Goal: Information Seeking & Learning: Learn about a topic

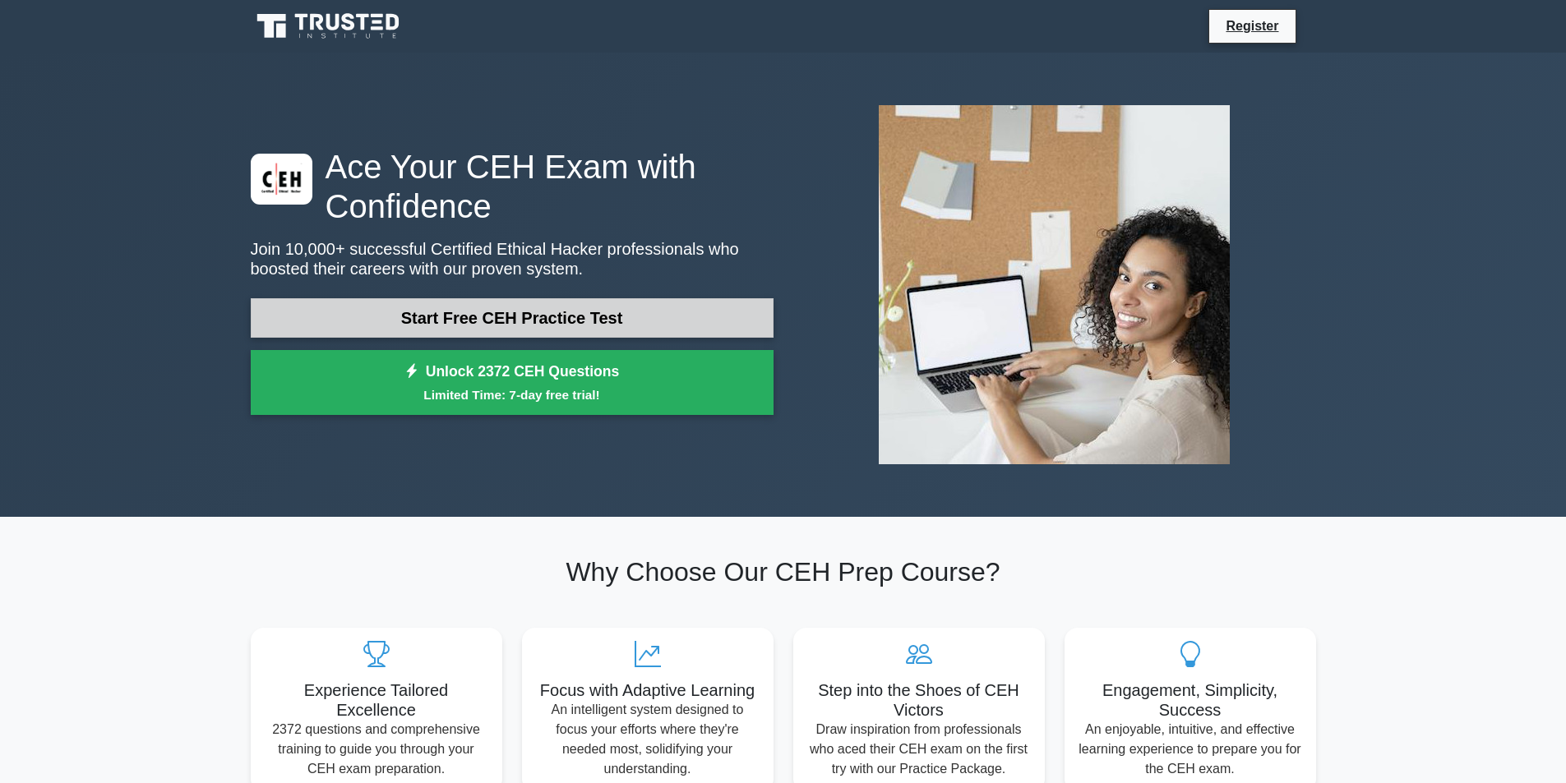
click at [533, 316] on link "Start Free CEH Practice Test" at bounding box center [512, 317] width 523 height 39
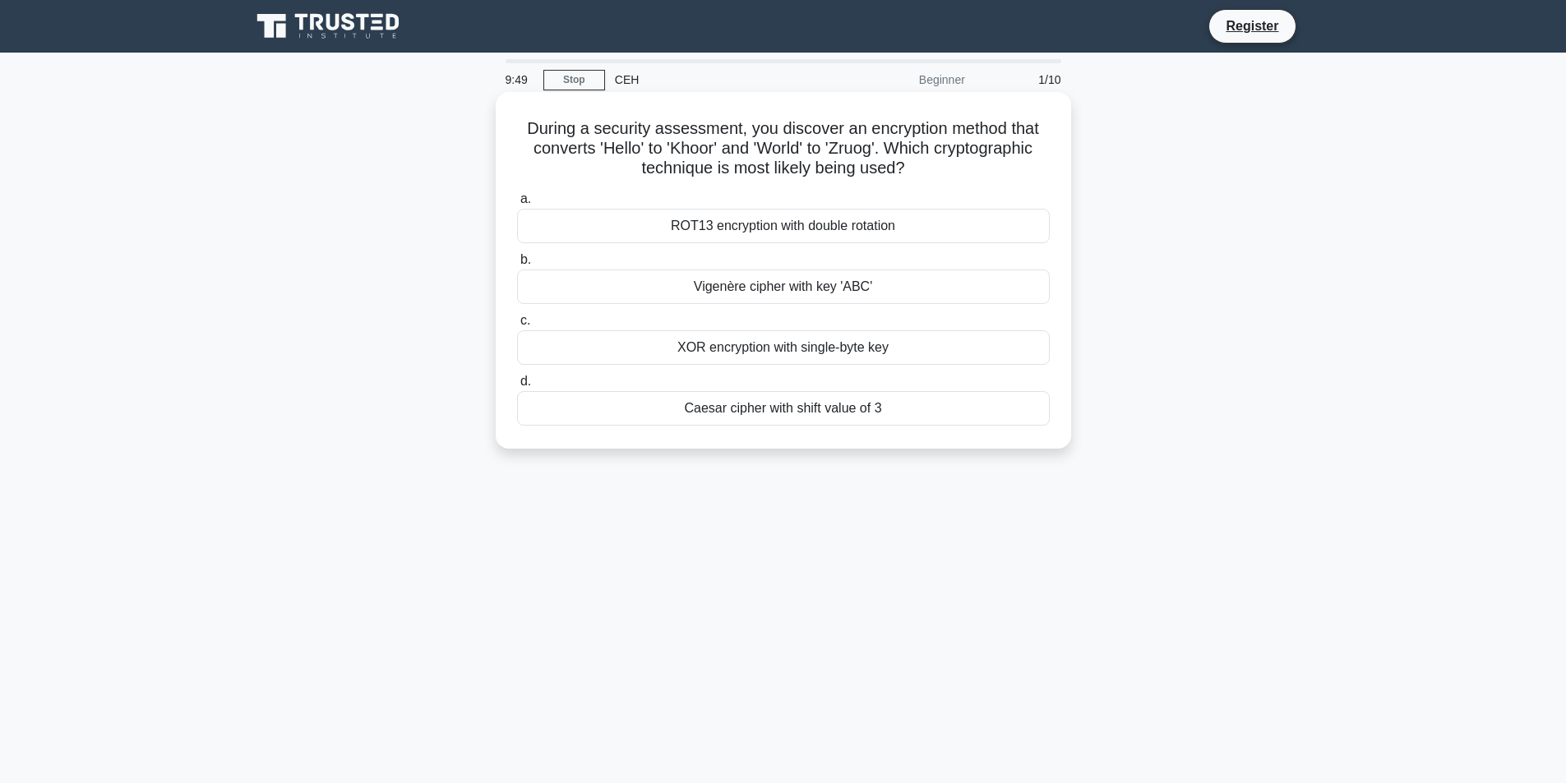
click at [805, 356] on div "XOR encryption with single-byte key" at bounding box center [783, 347] width 533 height 35
click at [517, 326] on input "c. XOR encryption with single-byte key" at bounding box center [517, 321] width 0 height 11
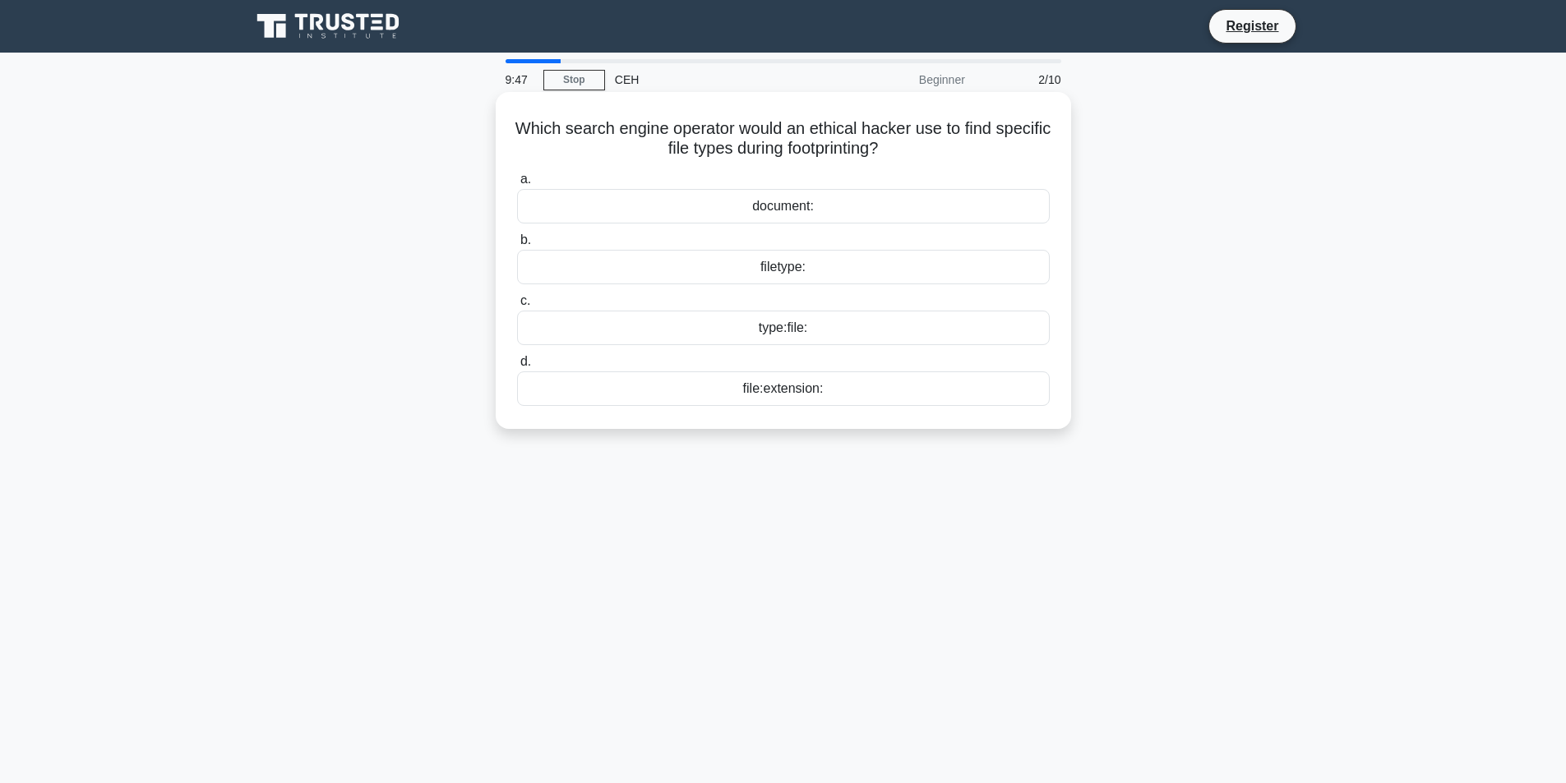
click at [691, 270] on div "filetype:" at bounding box center [783, 267] width 533 height 35
click at [517, 246] on input "b. filetype:" at bounding box center [517, 240] width 0 height 11
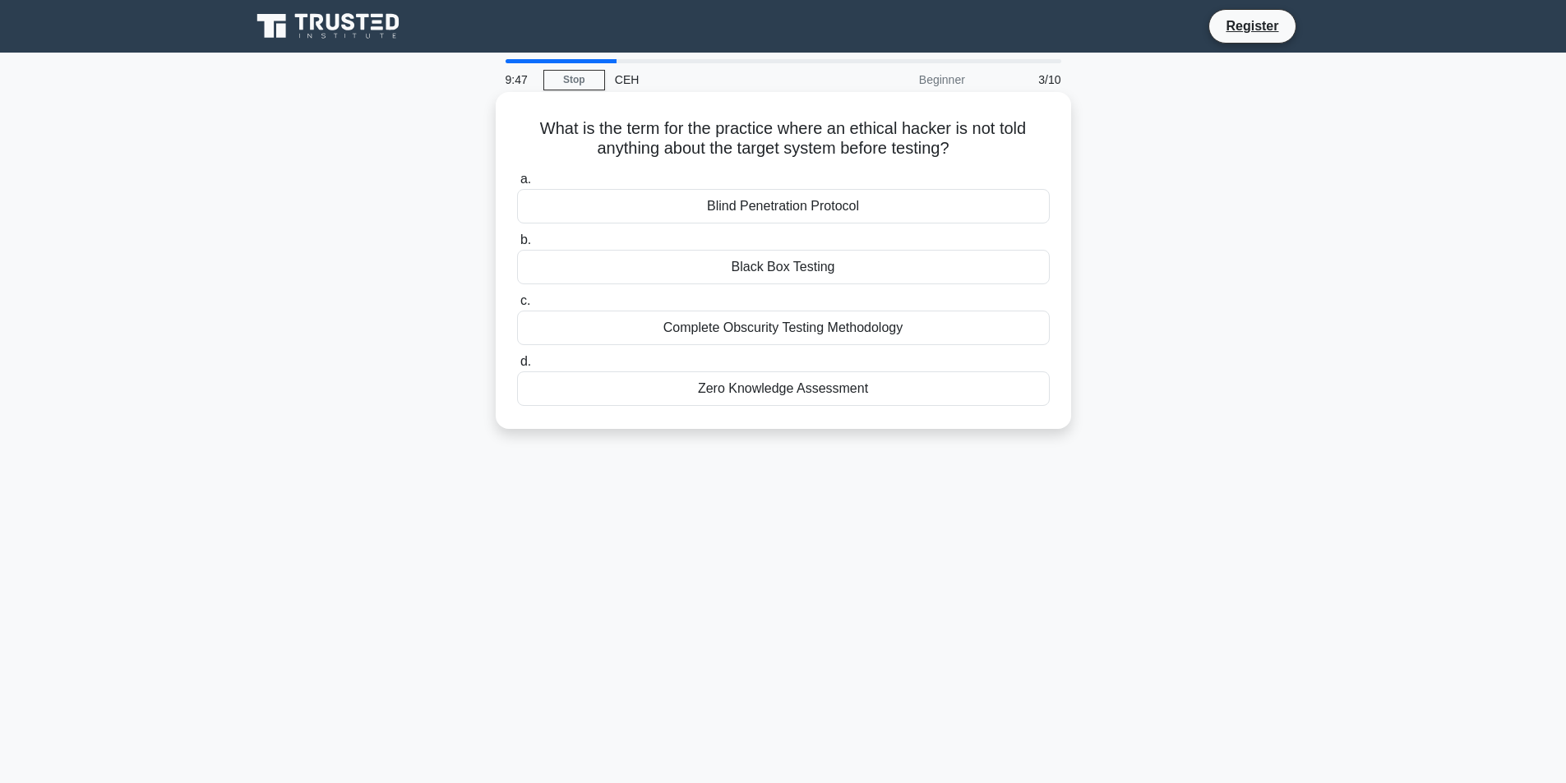
click at [706, 331] on div "Complete Obscurity Testing Methodology" at bounding box center [783, 328] width 533 height 35
click at [517, 307] on input "c. Complete Obscurity Testing Methodology" at bounding box center [517, 301] width 0 height 11
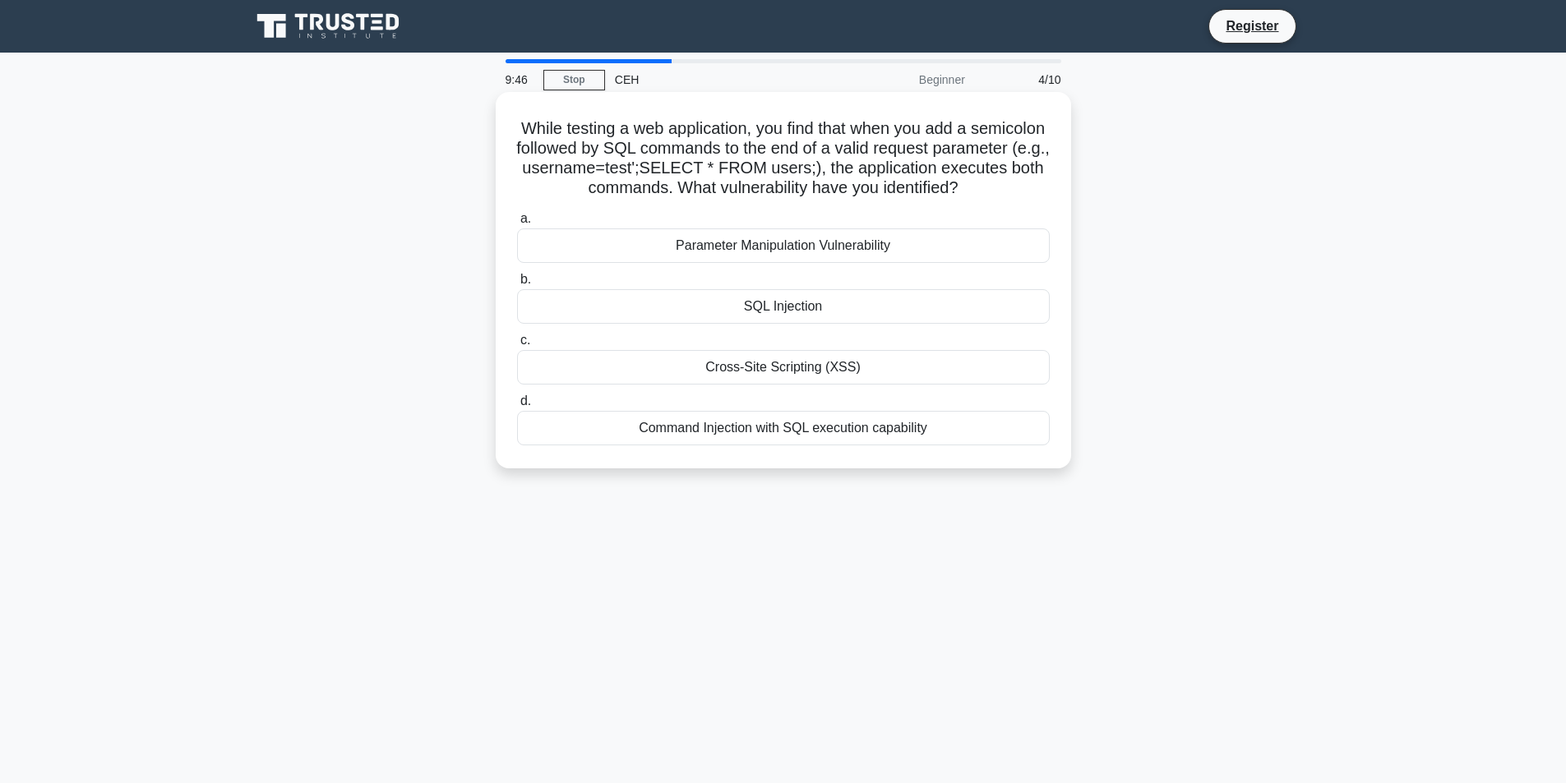
click at [708, 297] on div "SQL Injection" at bounding box center [783, 306] width 533 height 35
click at [517, 285] on input "b. SQL Injection" at bounding box center [517, 280] width 0 height 11
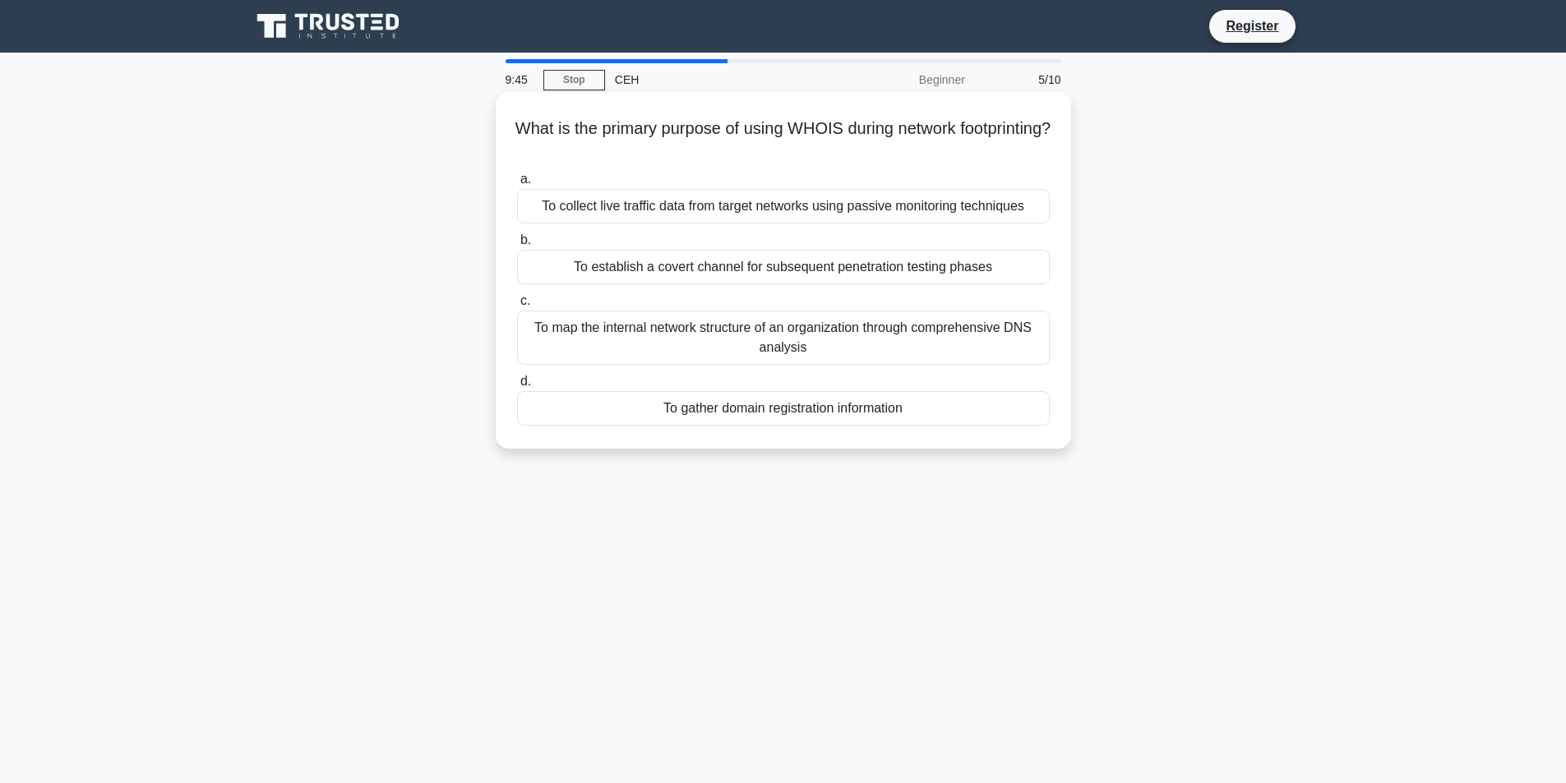
click at [695, 335] on div "To map the internal network structure of an organization through comprehensive …" at bounding box center [783, 338] width 533 height 54
click at [517, 307] on input "c. To map the internal network structure of an organization through comprehensi…" at bounding box center [517, 301] width 0 height 11
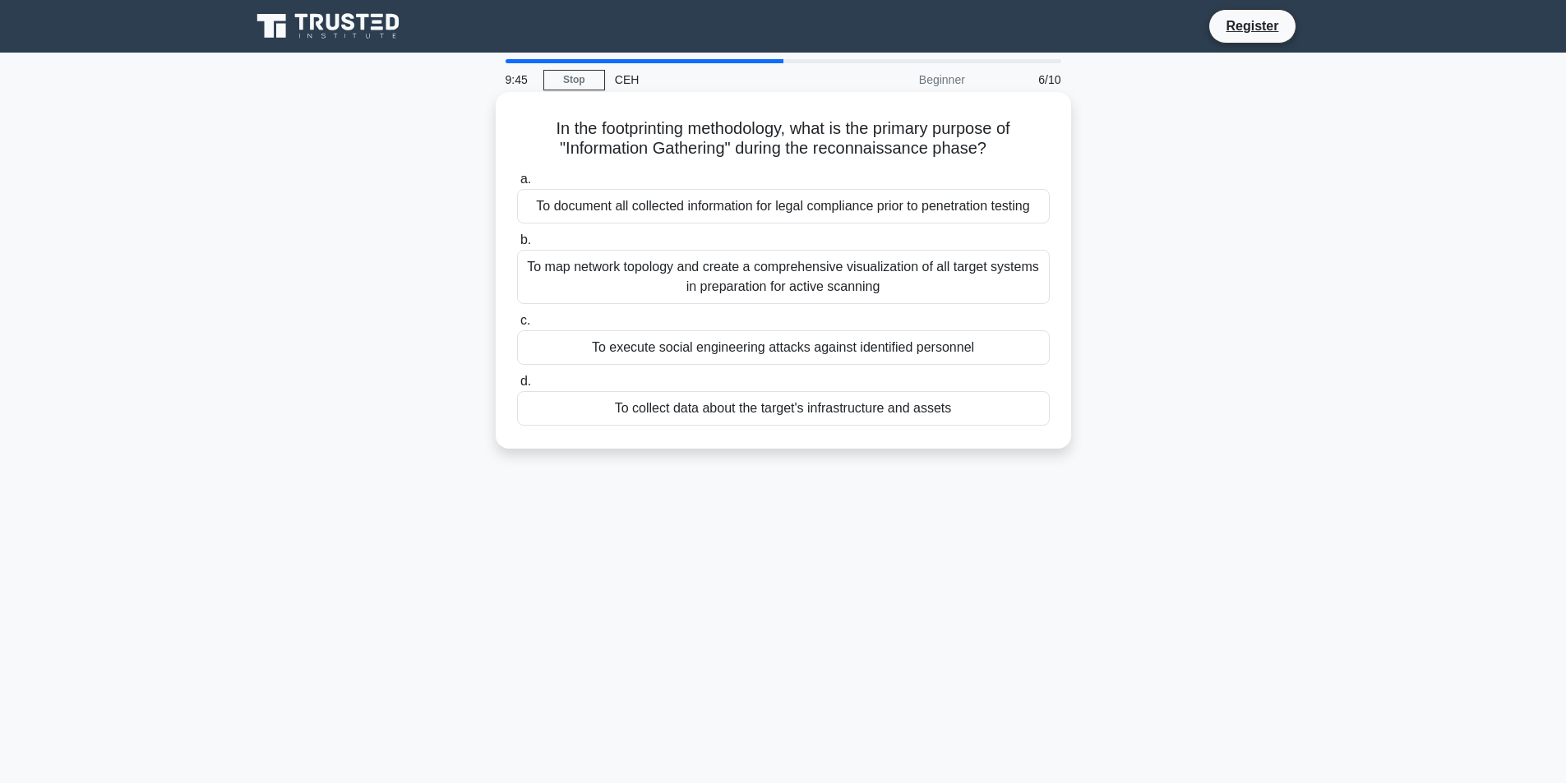
click at [682, 228] on div "a. To document all collected information for legal compliance prior to penetrat…" at bounding box center [783, 297] width 552 height 263
click at [686, 215] on div "To document all collected information for legal compliance prior to penetration…" at bounding box center [783, 206] width 533 height 35
click at [517, 185] on input "a. To document all collected information for legal compliance prior to penetrat…" at bounding box center [517, 179] width 0 height 11
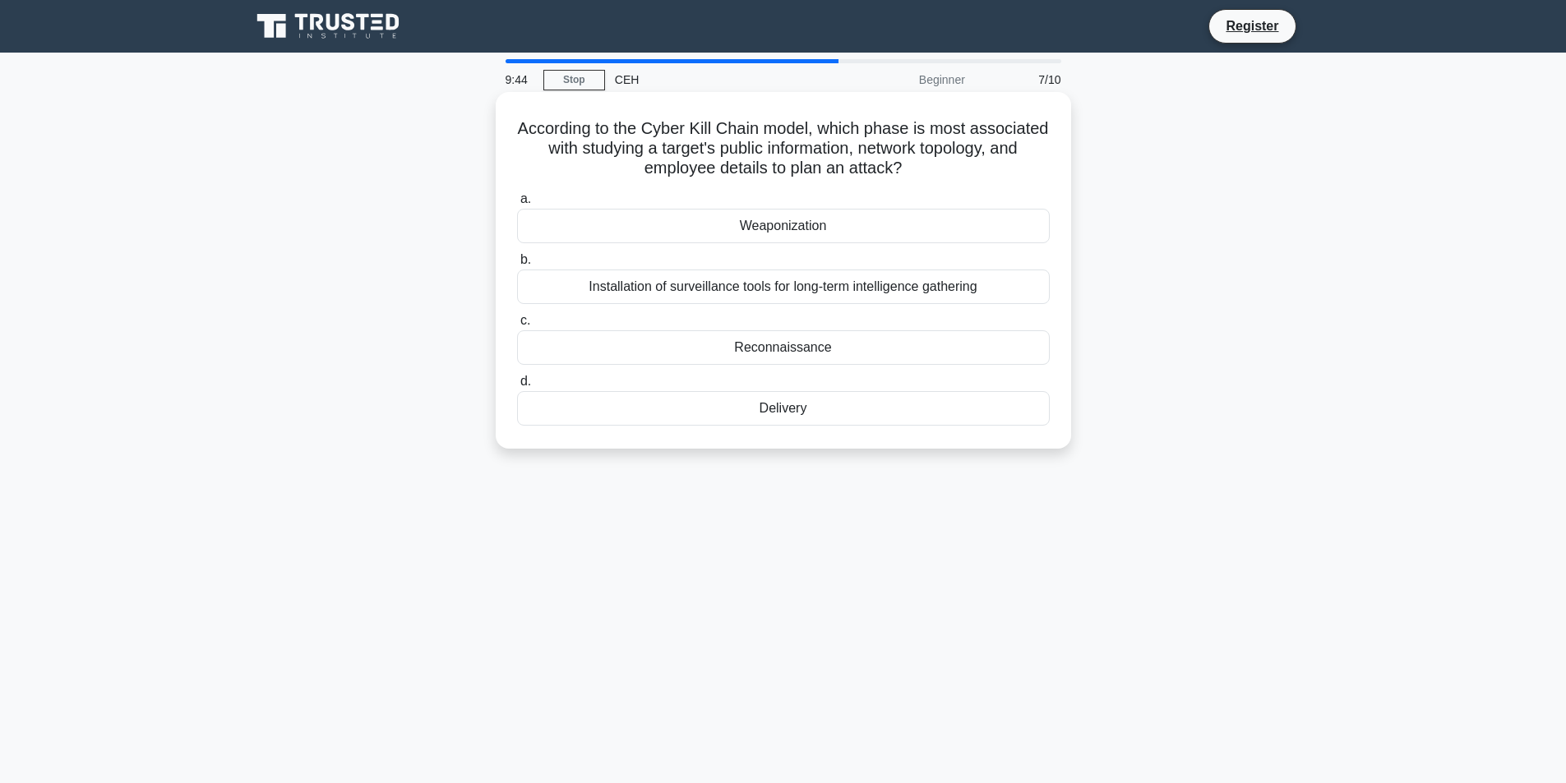
click at [686, 296] on div "Installation of surveillance tools for long-term intelligence gathering" at bounding box center [783, 287] width 533 height 35
click at [517, 266] on input "b. Installation of surveillance tools for long-term intelligence gathering" at bounding box center [517, 260] width 0 height 11
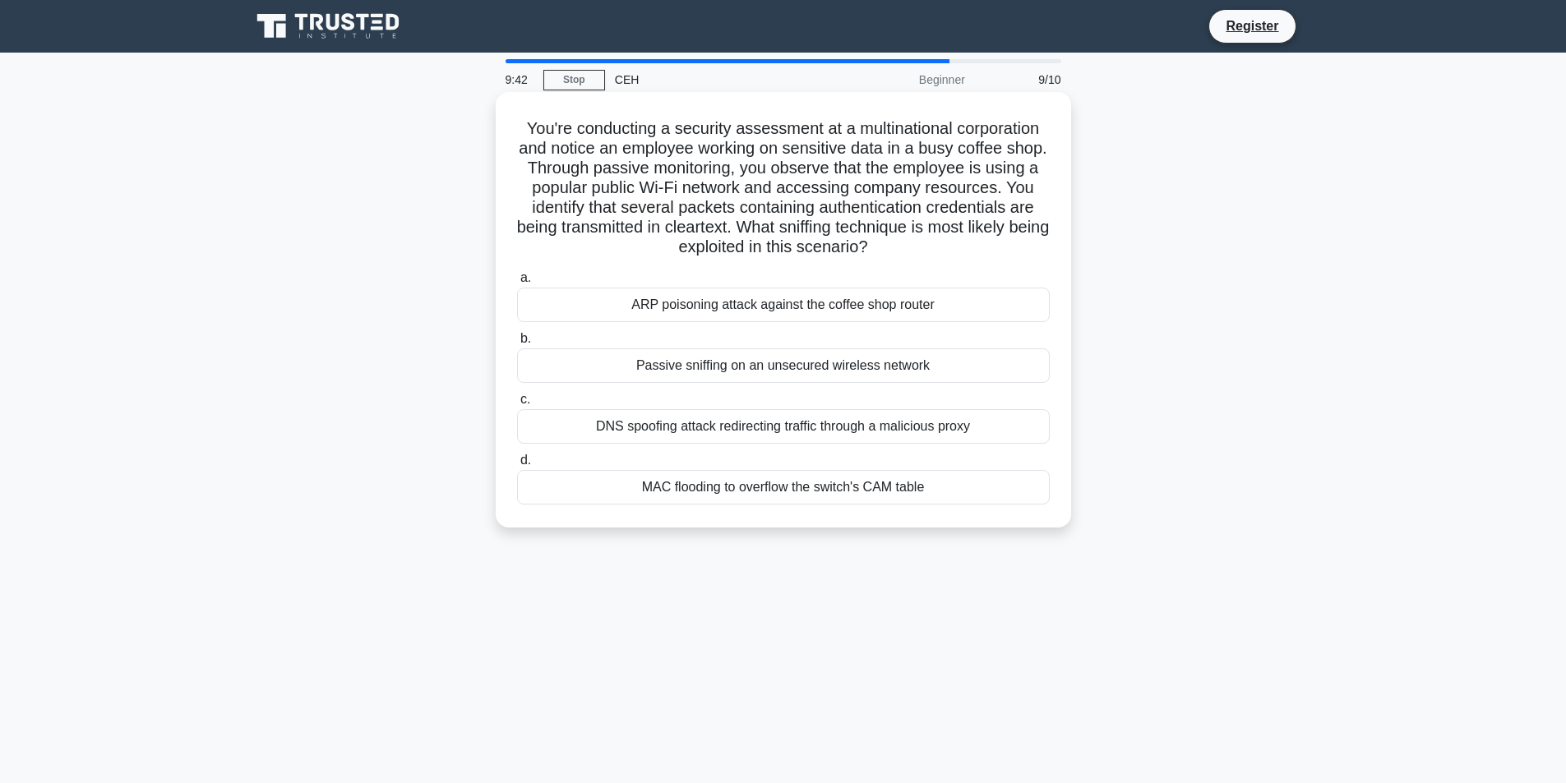
click at [700, 312] on div "ARP poisoning attack against the coffee shop router" at bounding box center [783, 305] width 533 height 35
click at [517, 284] on input "[PERSON_NAME] poisoning attack against the coffee shop router" at bounding box center [517, 278] width 0 height 11
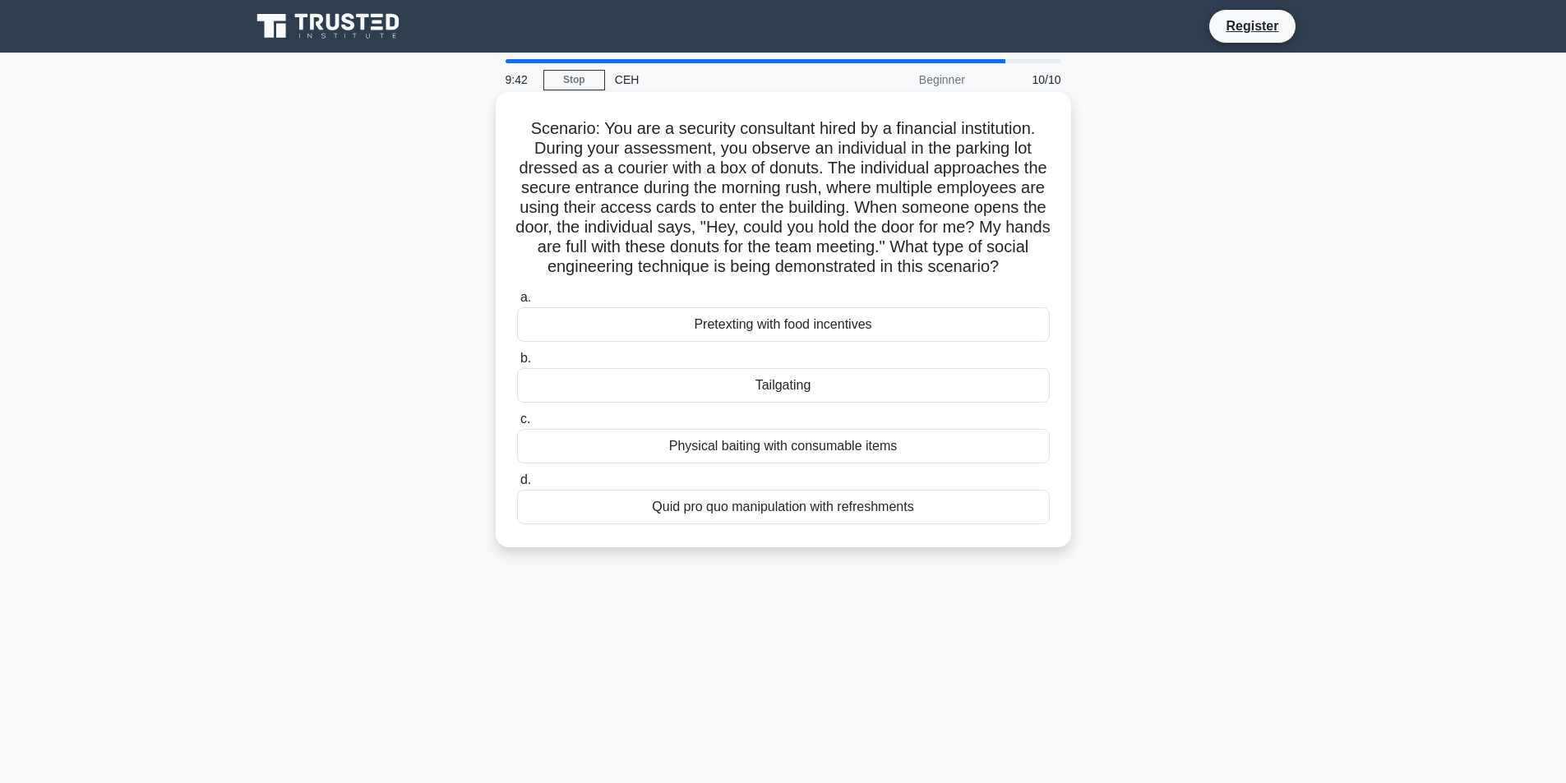
click at [731, 403] on div "Tailgating" at bounding box center [783, 385] width 533 height 35
click at [517, 364] on input "b. Tailgating" at bounding box center [517, 358] width 0 height 11
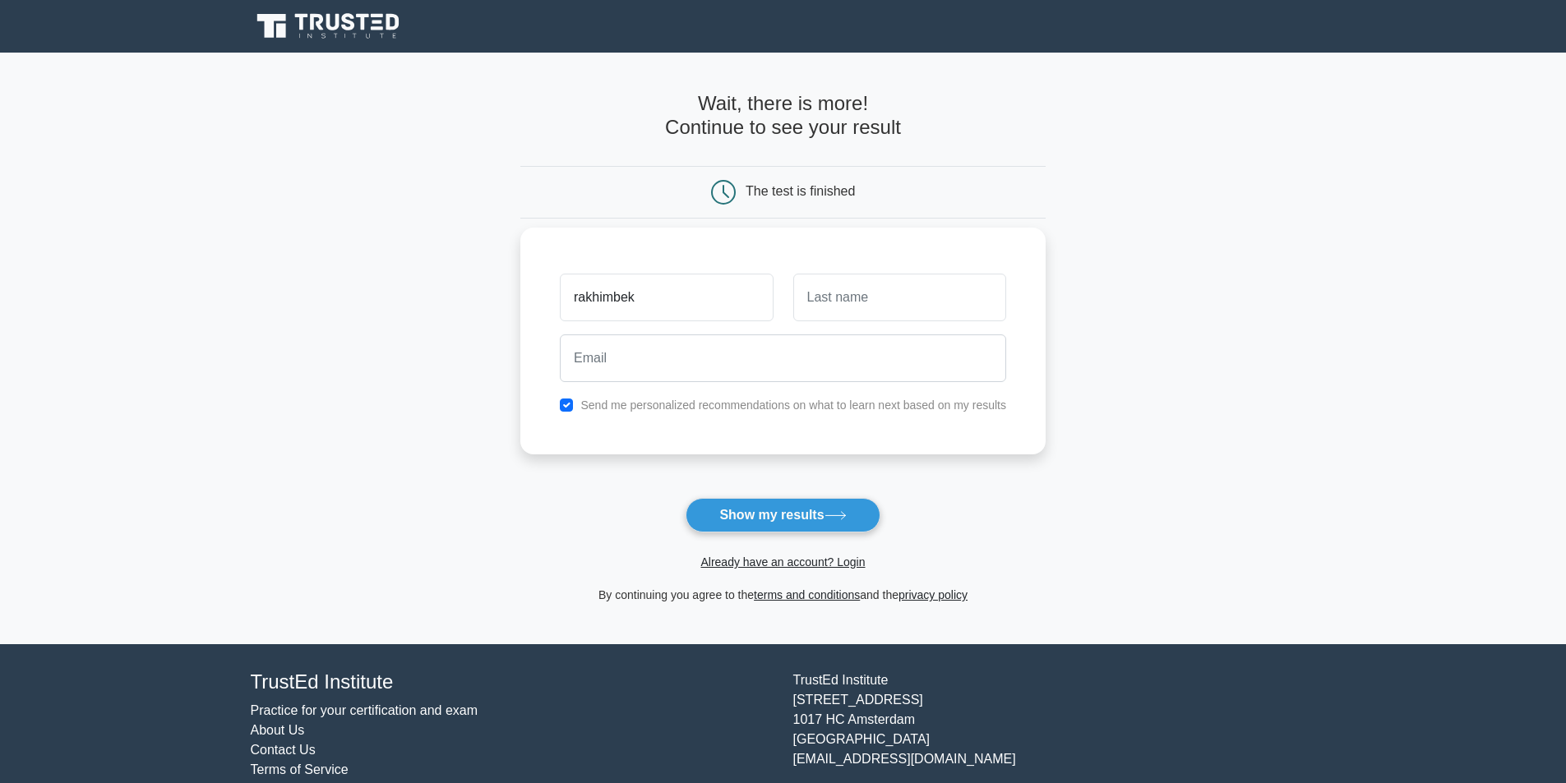
type input "rakhimbek"
click at [846, 302] on input "text" at bounding box center [899, 298] width 213 height 48
type input "alayorov"
click at [784, 356] on input "email" at bounding box center [783, 359] width 446 height 48
type input "rahimbekabdurashidov8@gmail.com"
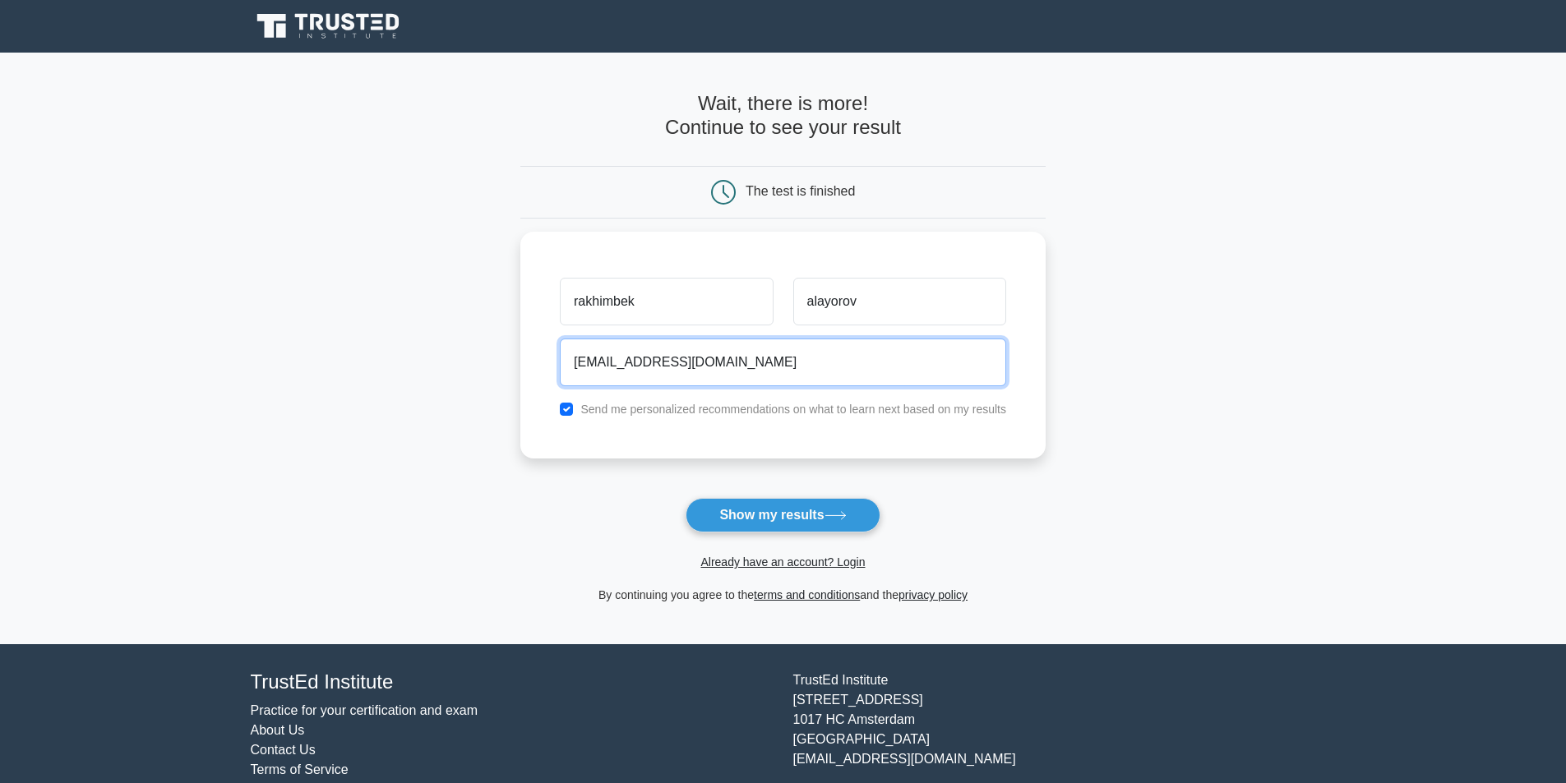
click at [686, 498] on button "Show my results" at bounding box center [783, 515] width 194 height 35
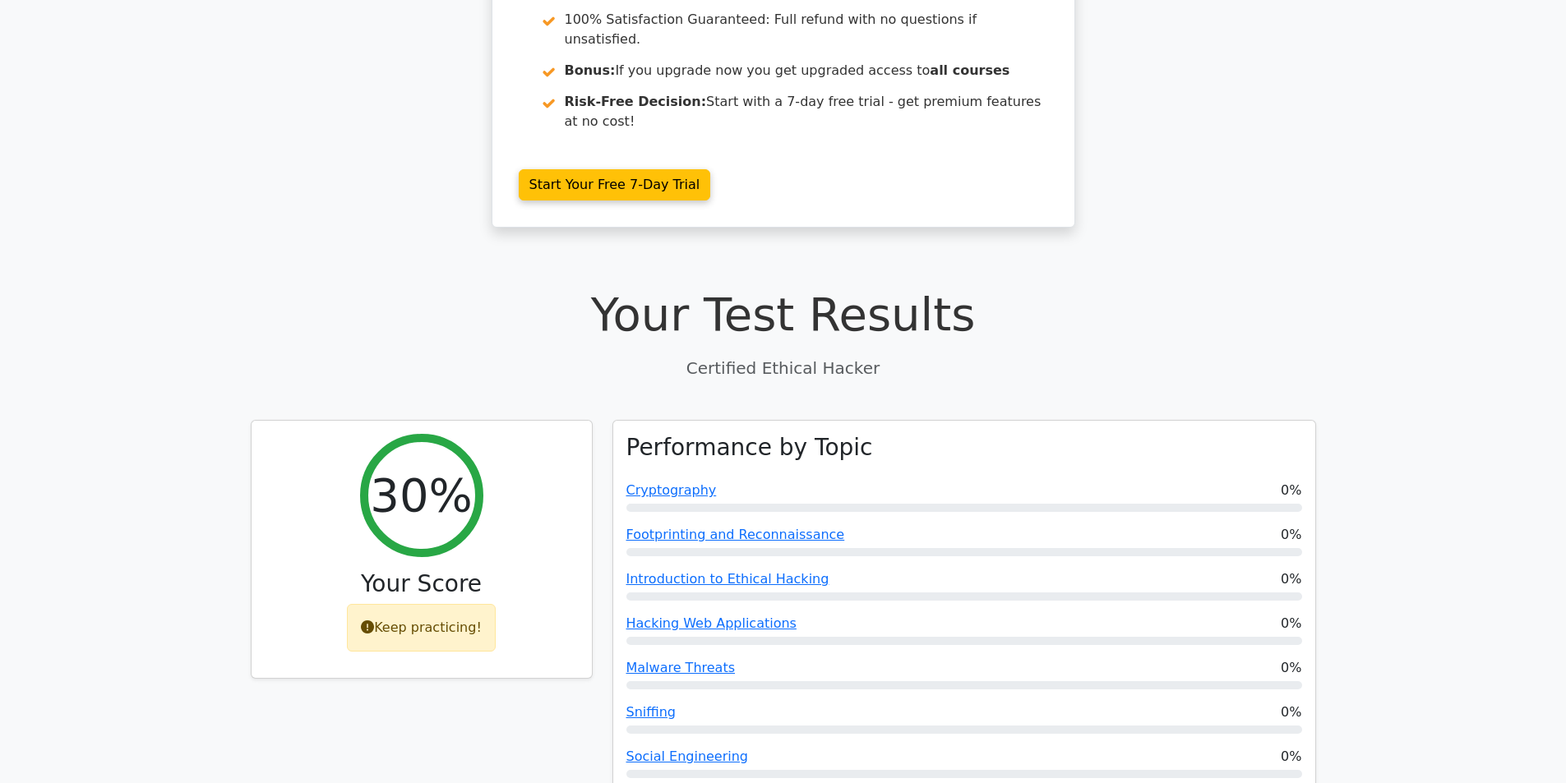
scroll to position [257, 0]
click at [655, 480] on link "Cryptography" at bounding box center [671, 488] width 90 height 16
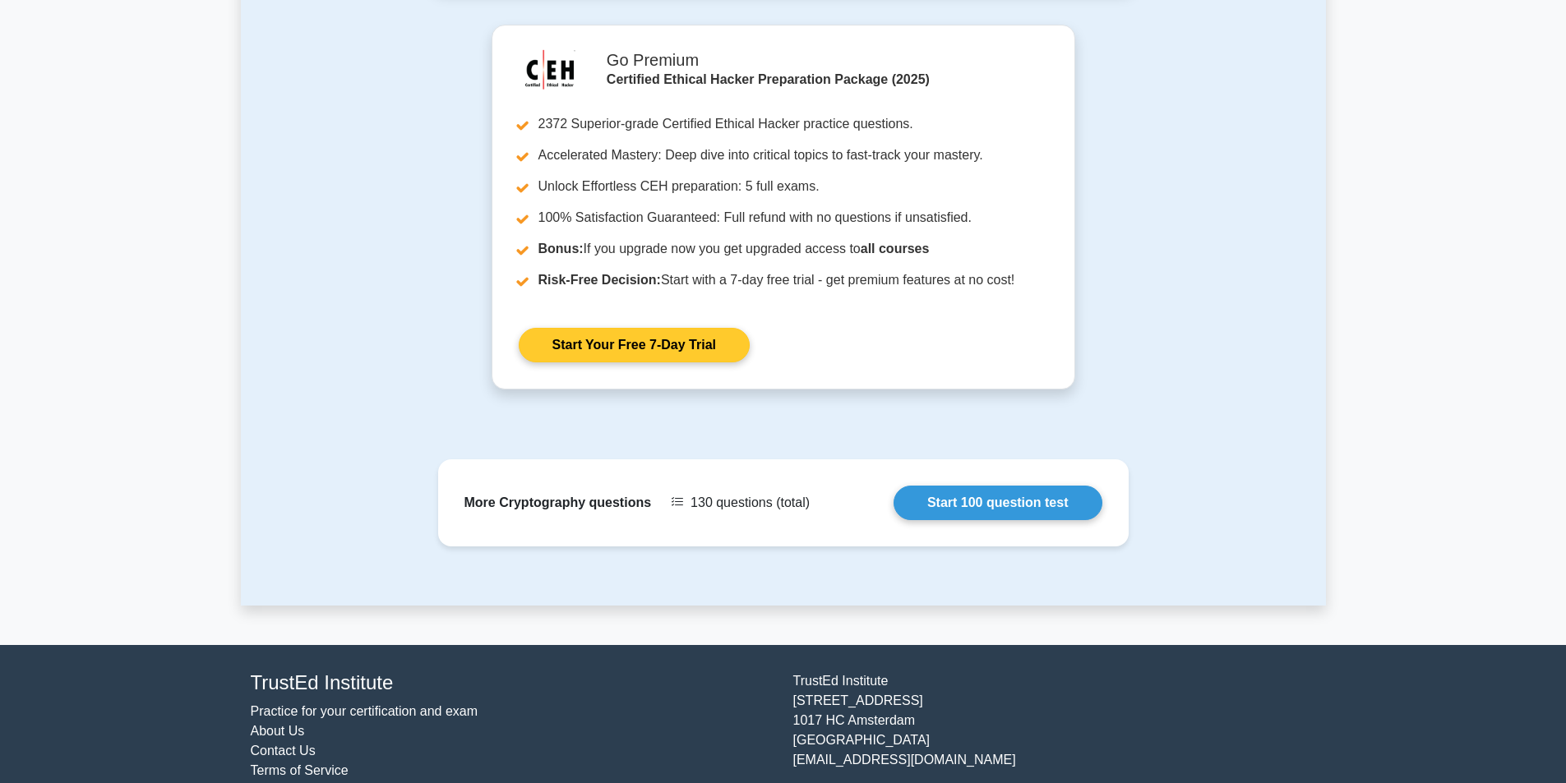
scroll to position [1000, 0]
